Goal: Transaction & Acquisition: Obtain resource

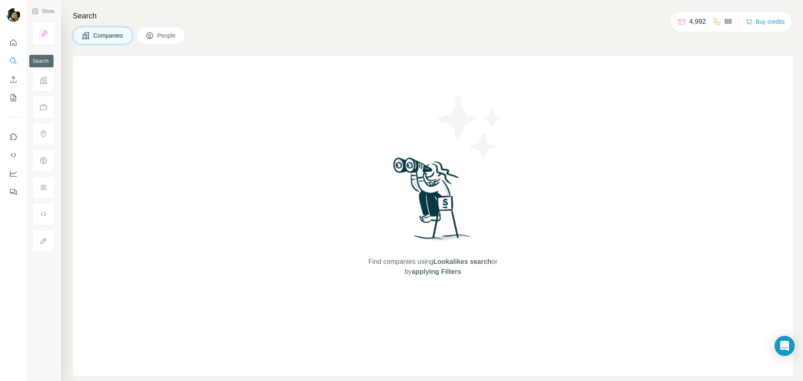
click at [14, 60] on icon "Search" at bounding box center [13, 61] width 8 height 8
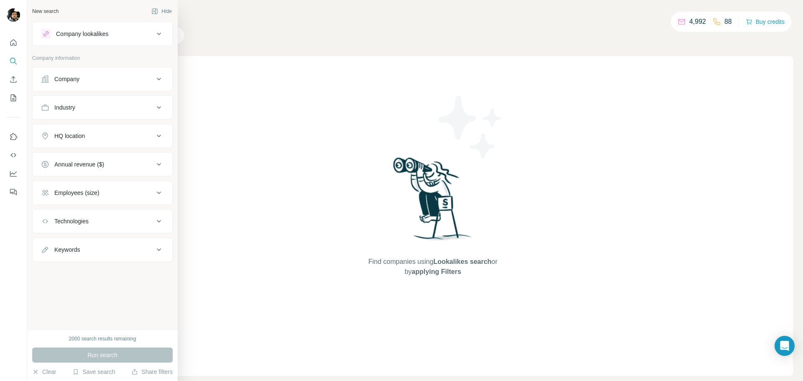
click at [163, 79] on icon at bounding box center [159, 79] width 10 height 10
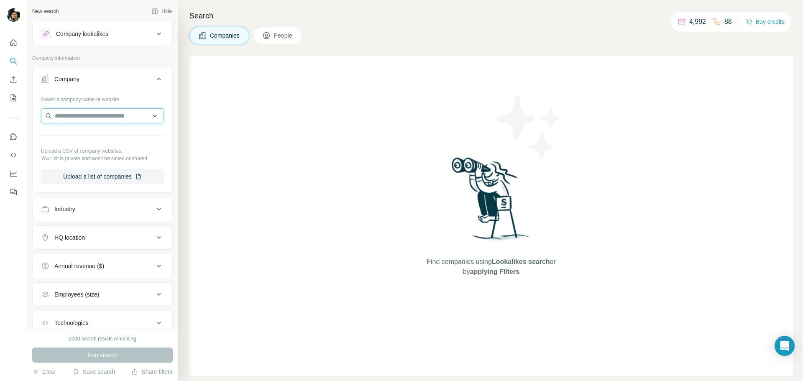
click at [123, 117] on input "text" at bounding box center [102, 115] width 123 height 15
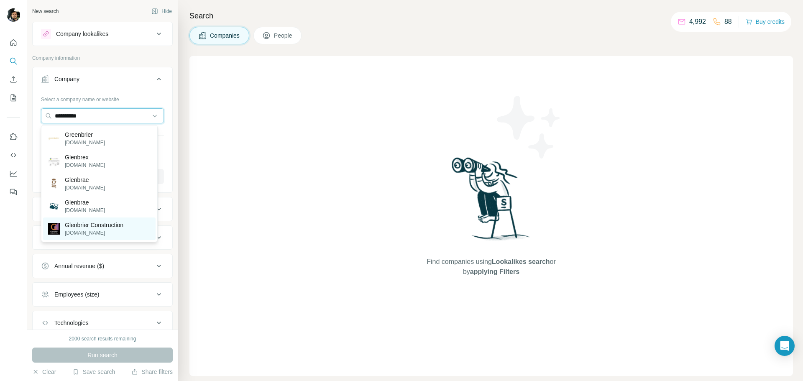
type input "*********"
click at [121, 231] on p "[DOMAIN_NAME]" at bounding box center [94, 233] width 59 height 8
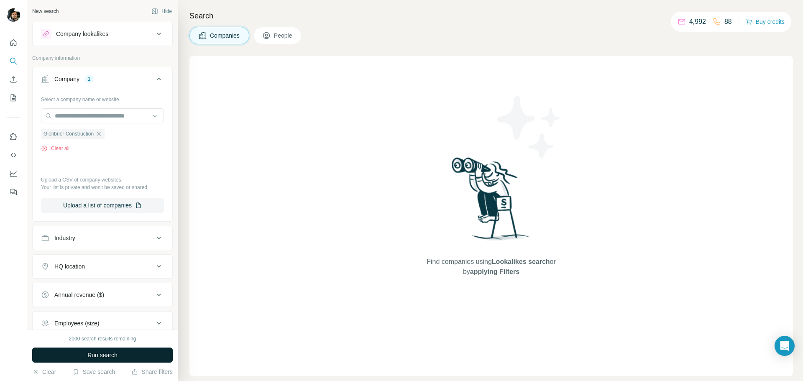
click at [104, 358] on span "Run search" at bounding box center [102, 355] width 30 height 8
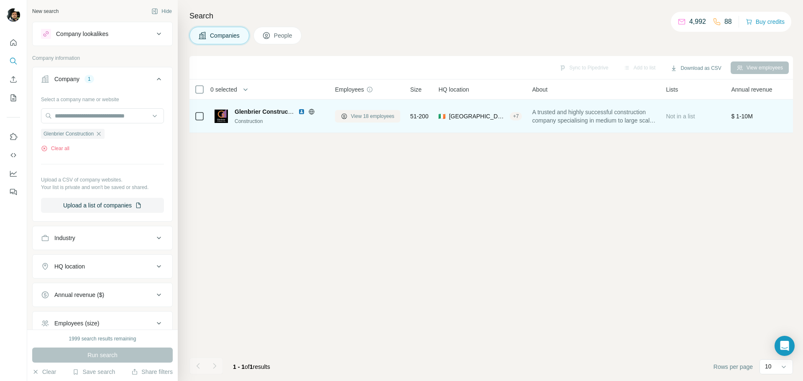
click at [362, 118] on span "View 18 employees" at bounding box center [373, 117] width 44 height 8
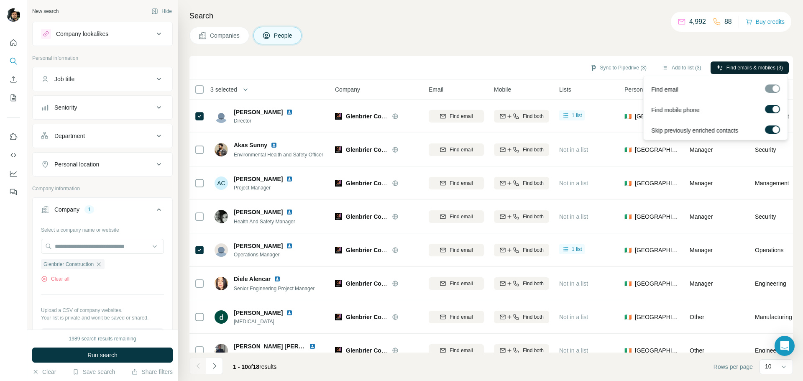
click at [757, 71] on span "Find emails & mobiles (3)" at bounding box center [755, 68] width 56 height 8
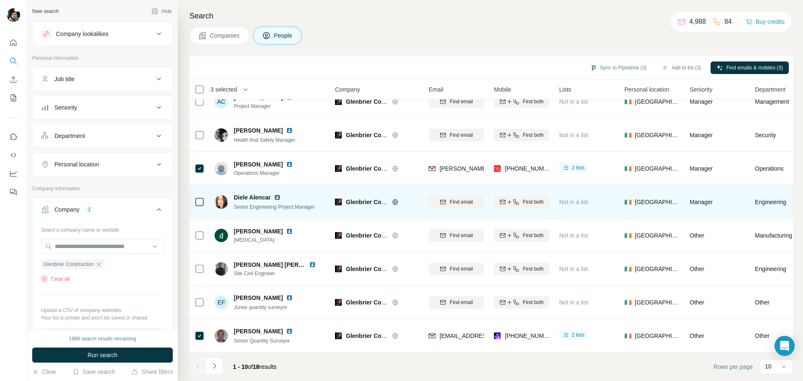
scroll to position [86, 0]
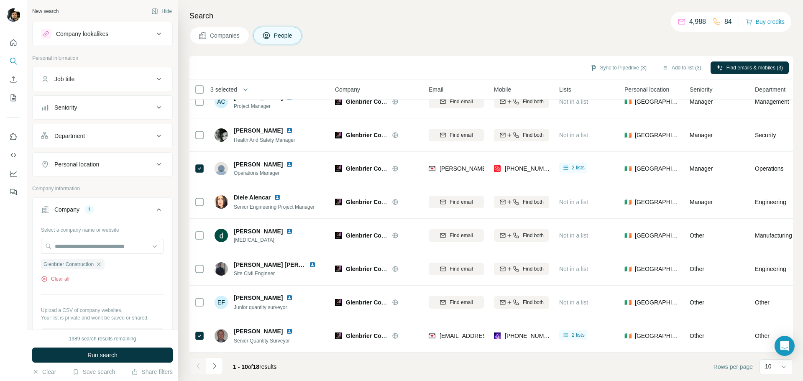
click at [62, 277] on button "Clear all" at bounding box center [55, 279] width 28 height 8
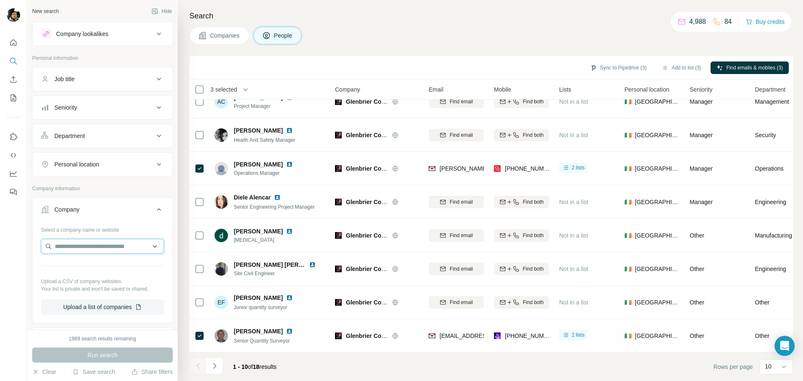
click at [89, 246] on input "text" at bounding box center [102, 246] width 123 height 15
type input "**********"
click at [70, 266] on p "[PERSON_NAME]" at bounding box center [89, 265] width 48 height 8
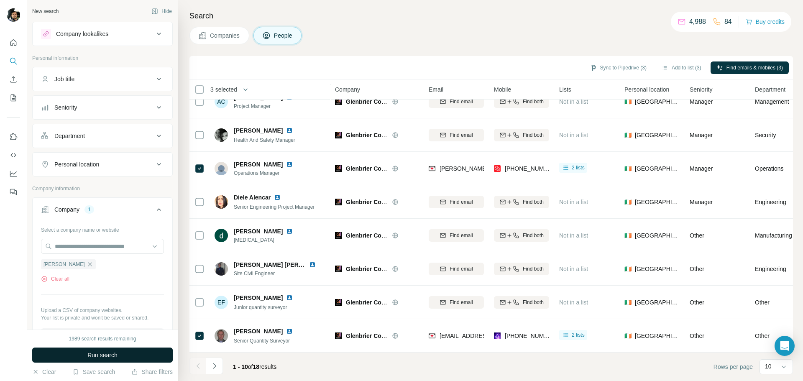
click at [123, 352] on button "Run search" at bounding box center [102, 355] width 141 height 15
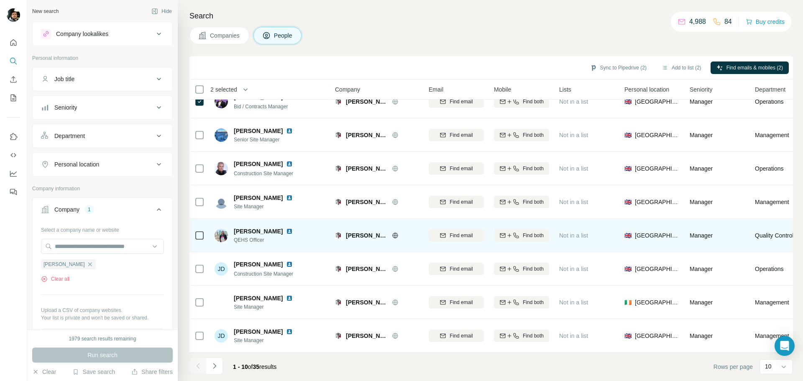
scroll to position [86, 0]
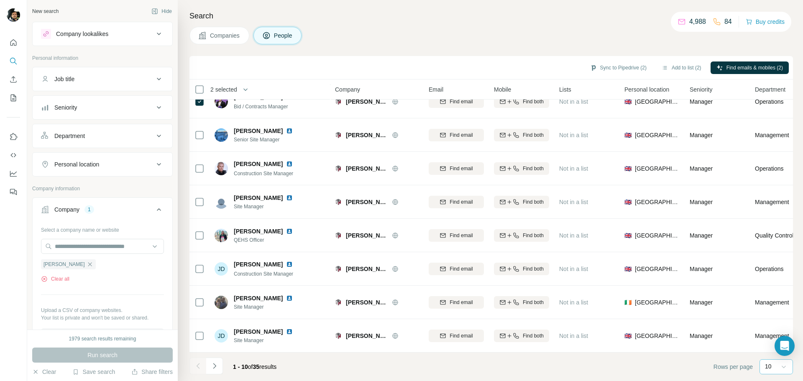
click at [782, 368] on icon at bounding box center [784, 367] width 8 height 8
click at [773, 317] on p "40" at bounding box center [770, 318] width 7 height 8
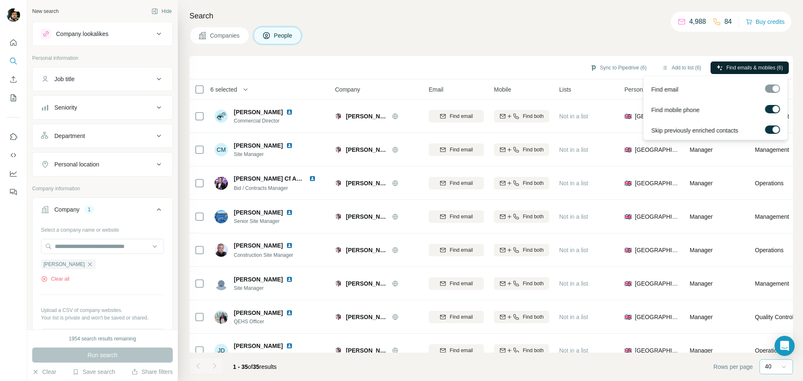
click at [756, 68] on span "Find emails & mobiles (6)" at bounding box center [755, 68] width 56 height 8
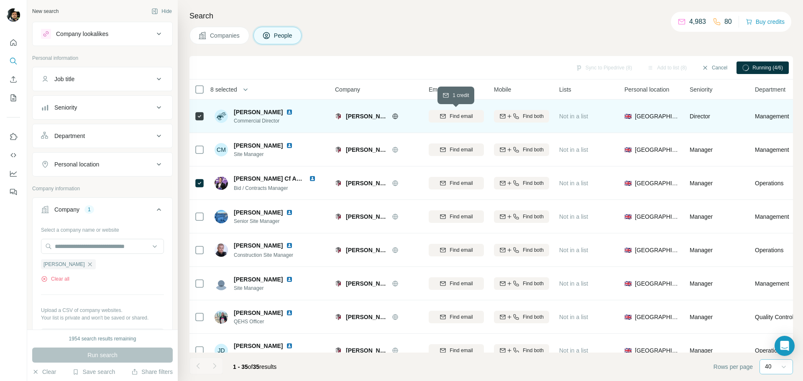
click at [461, 120] on button "Find email" at bounding box center [456, 116] width 55 height 13
click at [526, 117] on span "Find both" at bounding box center [533, 117] width 21 height 8
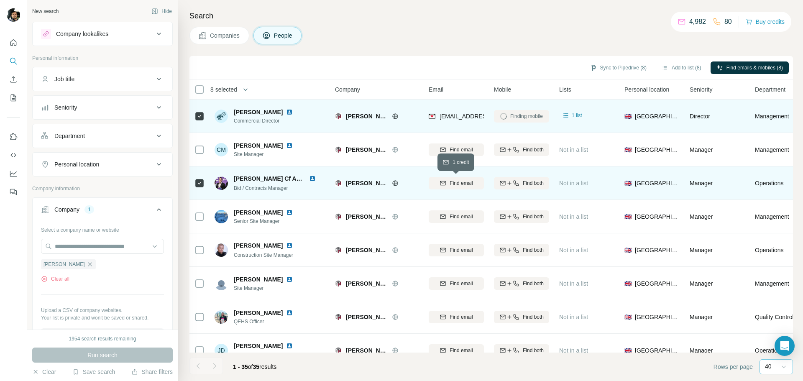
click at [470, 186] on span "Find email" at bounding box center [461, 183] width 23 height 8
click at [519, 183] on div "Find both" at bounding box center [521, 183] width 55 height 8
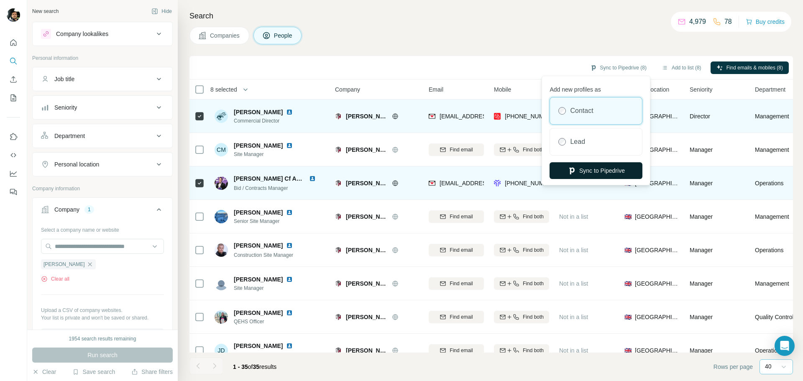
click at [586, 171] on button "Sync to Pipedrive" at bounding box center [596, 170] width 93 height 17
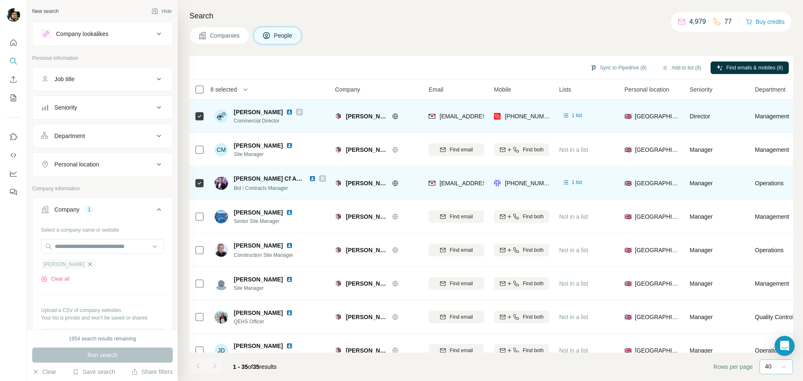
click at [87, 266] on icon "button" at bounding box center [90, 264] width 7 height 7
click at [83, 249] on input "text" at bounding box center [102, 246] width 123 height 15
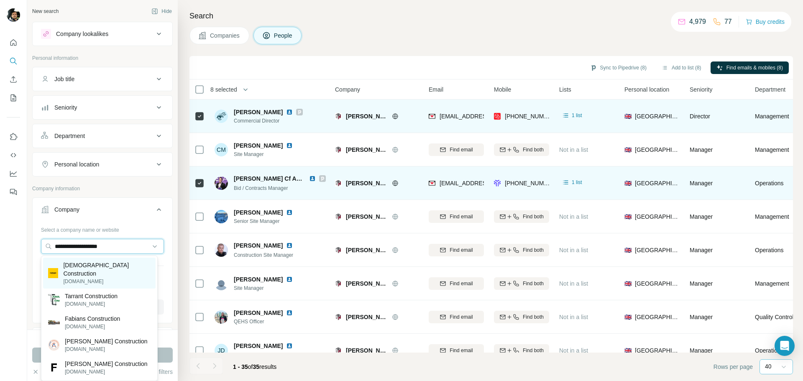
type input "**********"
click at [84, 278] on p "[DOMAIN_NAME]" at bounding box center [106, 282] width 87 height 8
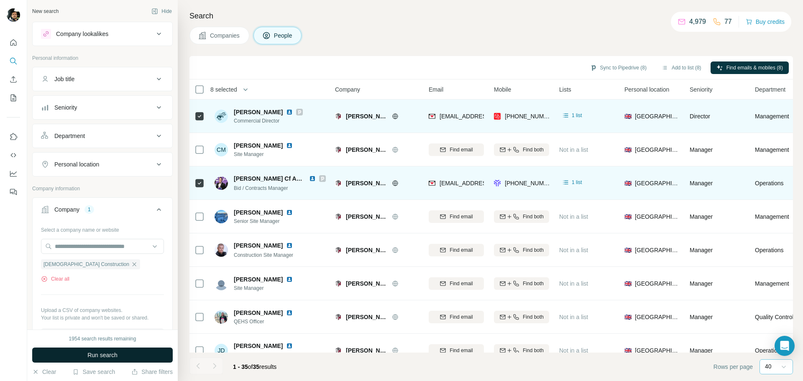
click at [102, 352] on span "Run search" at bounding box center [102, 355] width 30 height 8
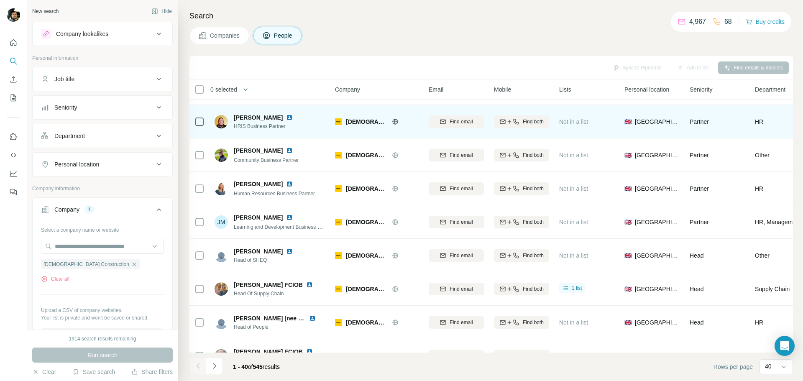
scroll to position [42, 0]
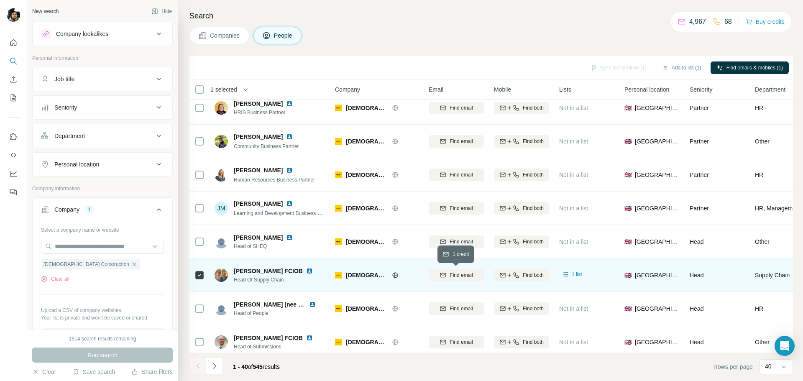
click at [462, 274] on span "Find email" at bounding box center [461, 276] width 23 height 8
click at [521, 275] on div "Find both" at bounding box center [521, 276] width 55 height 8
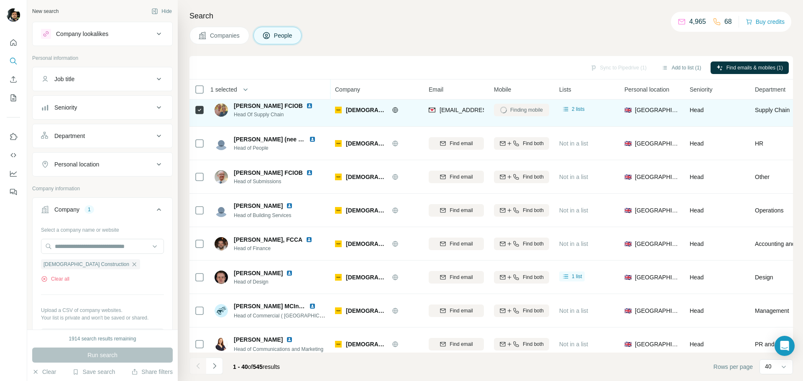
scroll to position [209, 0]
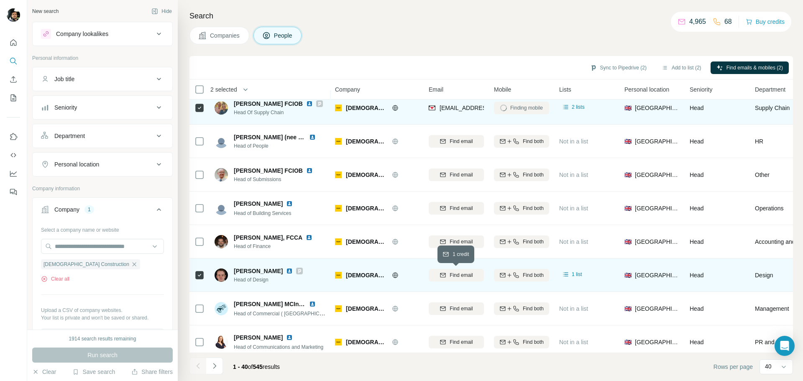
click at [450, 276] on span "Find email" at bounding box center [461, 276] width 23 height 8
click at [534, 275] on span "Find both" at bounding box center [533, 276] width 21 height 8
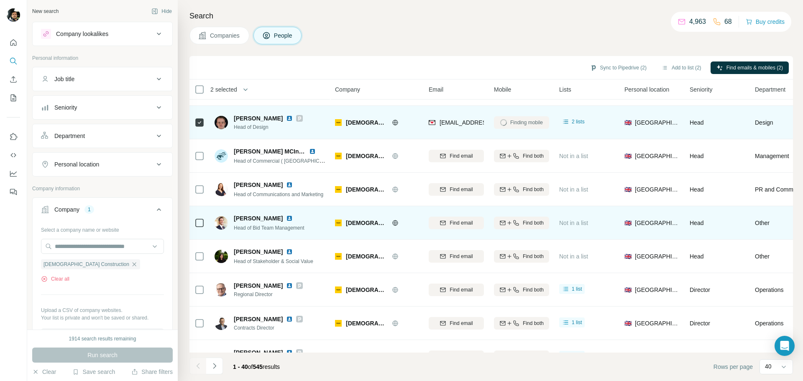
scroll to position [377, 0]
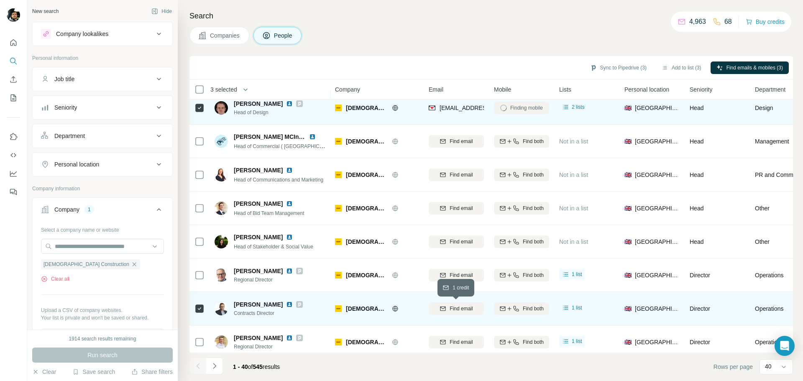
click at [460, 309] on span "Find email" at bounding box center [461, 309] width 23 height 8
click at [521, 307] on div "Find both" at bounding box center [521, 309] width 55 height 8
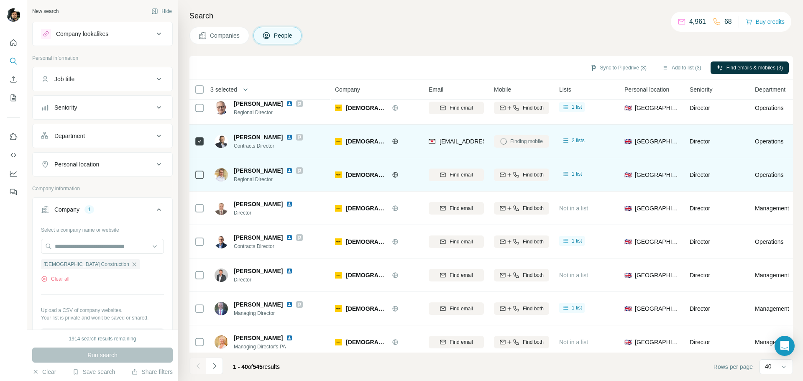
scroll to position [586, 0]
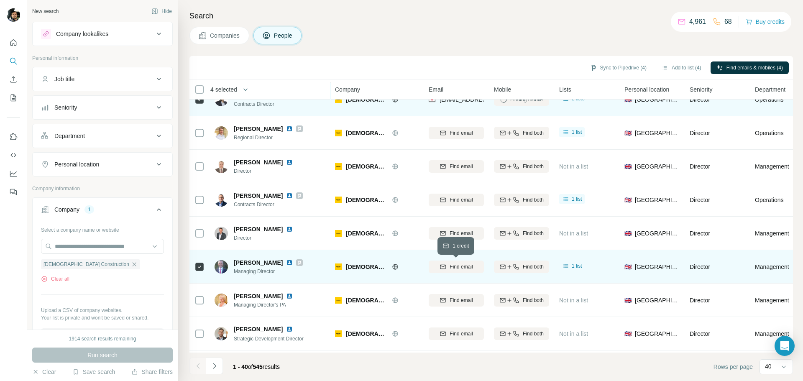
click at [464, 269] on span "Find email" at bounding box center [461, 267] width 23 height 8
click at [528, 270] on span "Find both" at bounding box center [533, 267] width 21 height 8
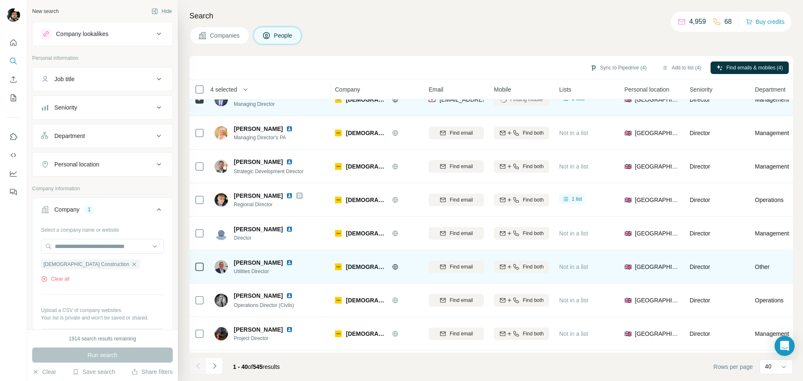
scroll to position [795, 0]
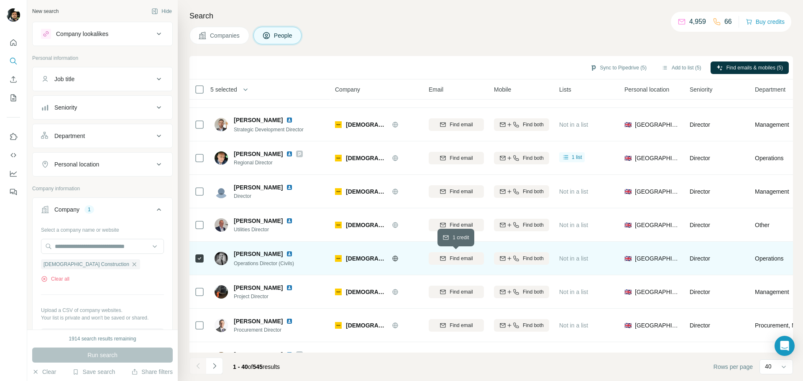
click at [460, 260] on span "Find email" at bounding box center [461, 259] width 23 height 8
click at [529, 260] on span "Find both" at bounding box center [533, 259] width 21 height 8
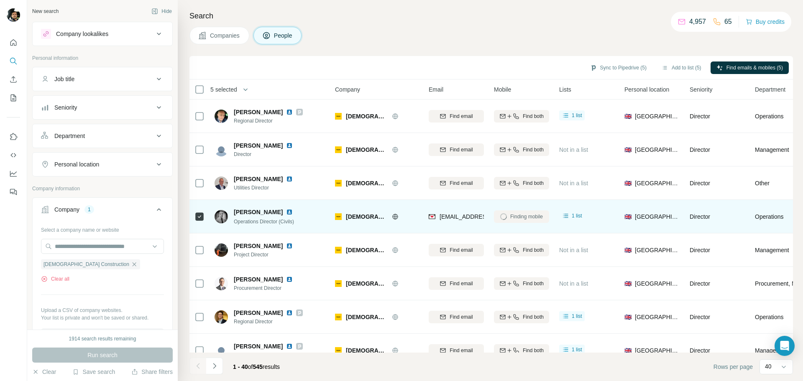
scroll to position [879, 0]
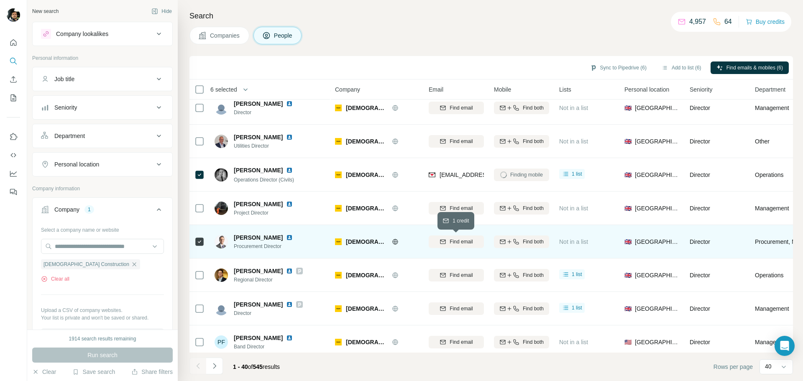
click at [461, 240] on span "Find email" at bounding box center [461, 242] width 23 height 8
click at [521, 244] on div "Find both" at bounding box center [521, 242] width 55 height 8
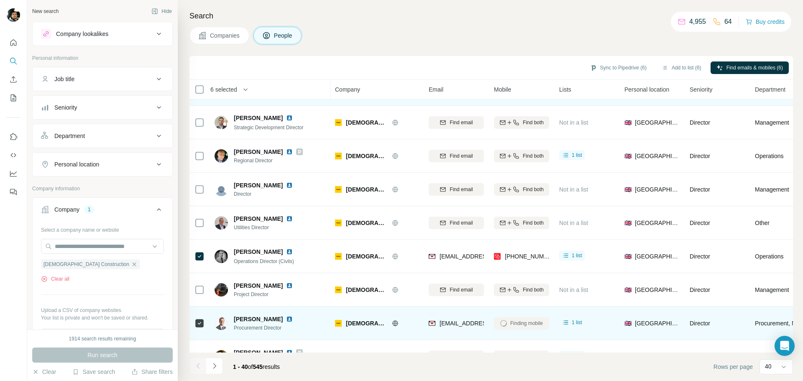
scroll to position [839, 0]
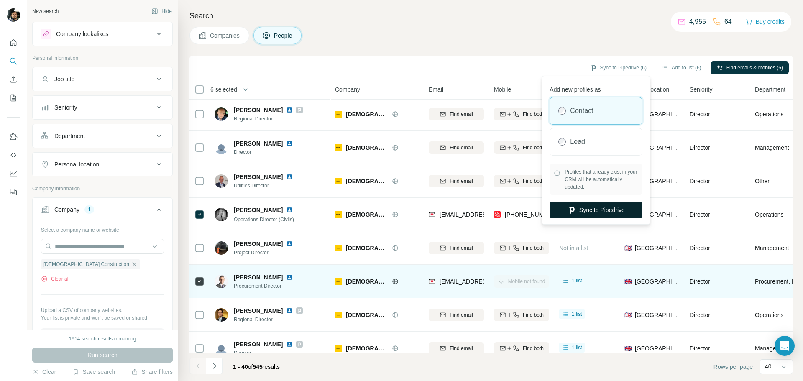
click at [586, 208] on button "Sync to Pipedrive" at bounding box center [596, 210] width 93 height 17
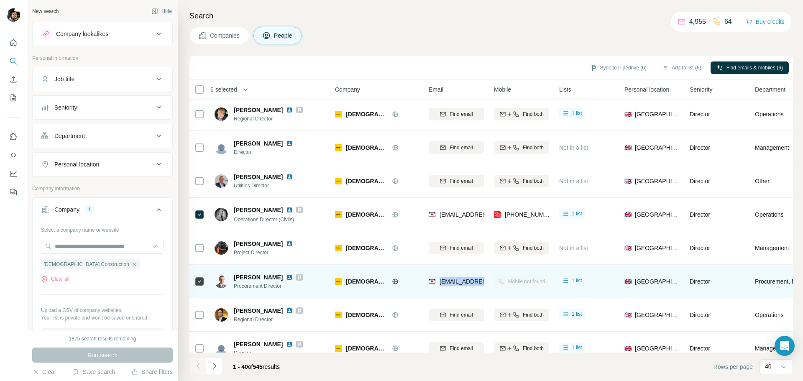
drag, startPoint x: 439, startPoint y: 283, endPoint x: 486, endPoint y: 282, distance: 46.9
click at [486, 282] on td "[EMAIL_ADDRESS][DOMAIN_NAME]" at bounding box center [456, 281] width 65 height 33
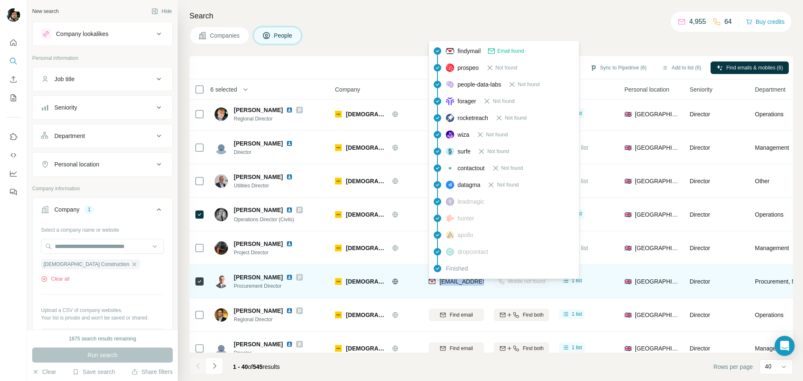
copy span "mbeacom@[PERSON_NAME]"
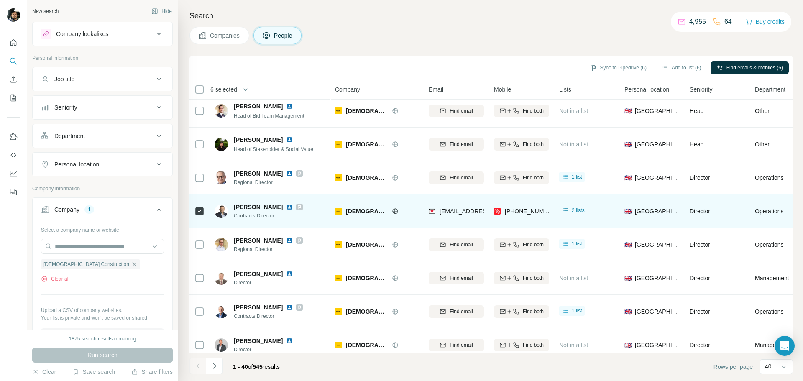
scroll to position [462, 0]
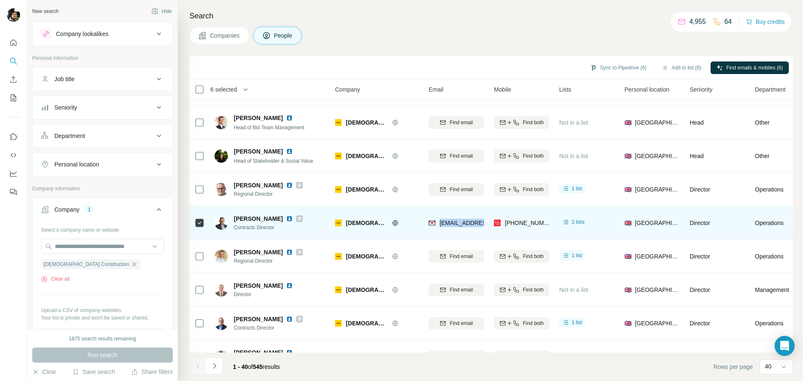
drag, startPoint x: 439, startPoint y: 226, endPoint x: 485, endPoint y: 226, distance: 46.0
click at [485, 226] on td "[EMAIL_ADDRESS][DOMAIN_NAME]" at bounding box center [456, 222] width 65 height 33
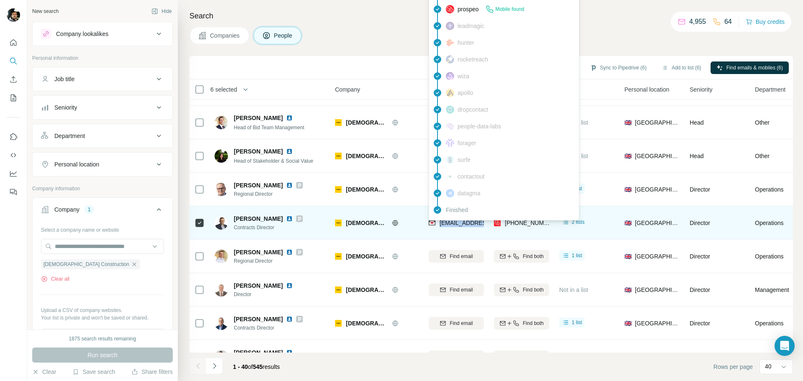
copy span "bmccool@[PERSON_NAME]"
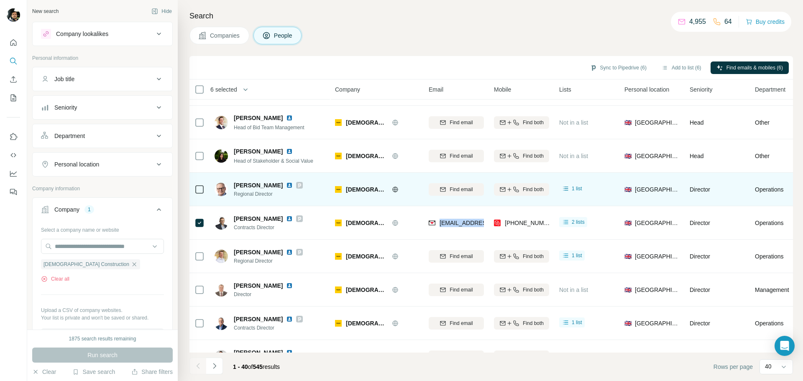
scroll to position [379, 0]
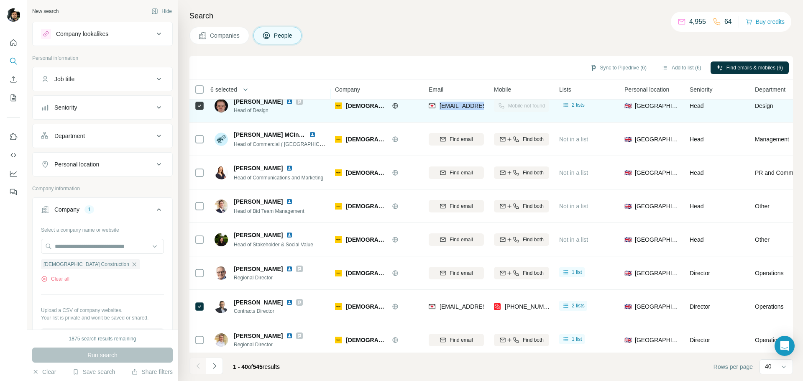
drag, startPoint x: 440, startPoint y: 108, endPoint x: 487, endPoint y: 108, distance: 46.9
click at [487, 108] on td "[EMAIL_ADDRESS][DOMAIN_NAME]" at bounding box center [456, 105] width 65 height 33
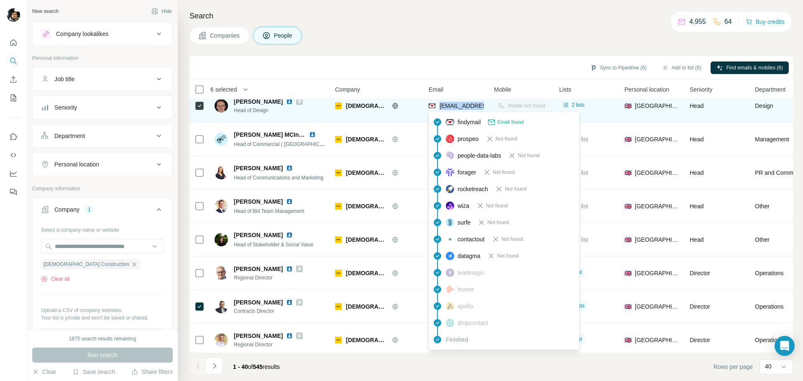
copy span "nmcstravick@far"
